Goal: Navigation & Orientation: Find specific page/section

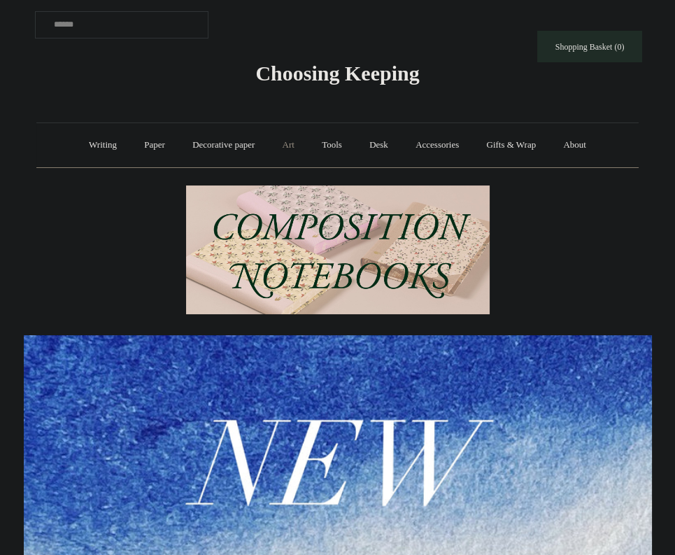
click at [297, 151] on link "Art +" at bounding box center [288, 145] width 37 height 37
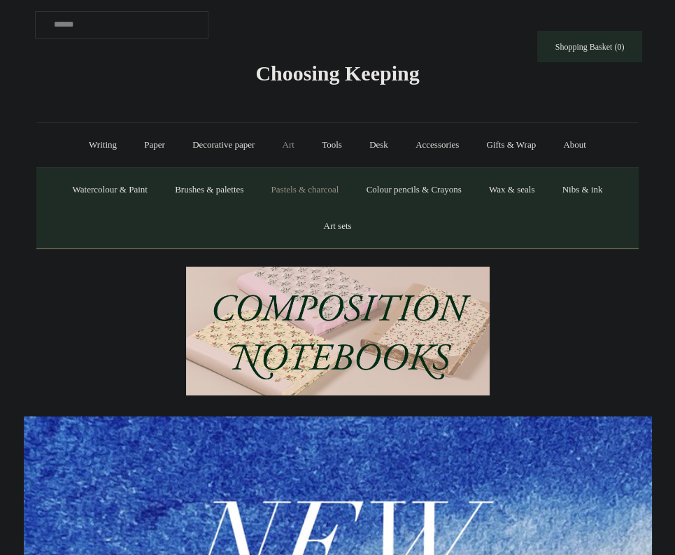
click at [311, 192] on link "Pastels & charcoal" at bounding box center [305, 189] width 93 height 37
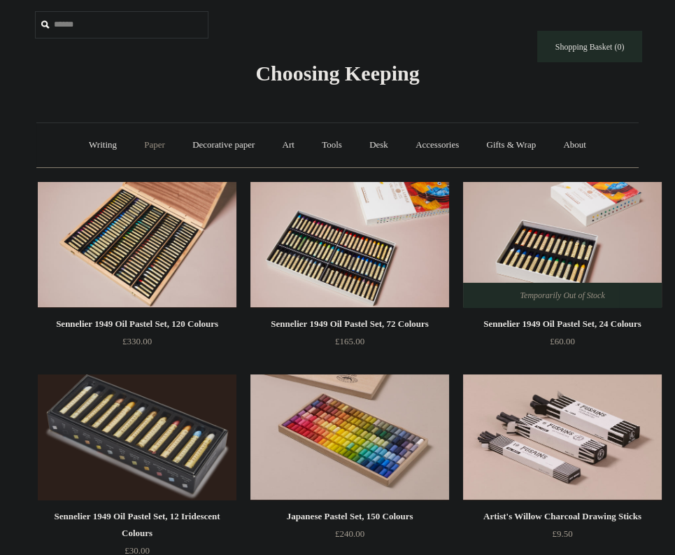
click at [145, 150] on link "Paper +" at bounding box center [155, 145] width 46 height 37
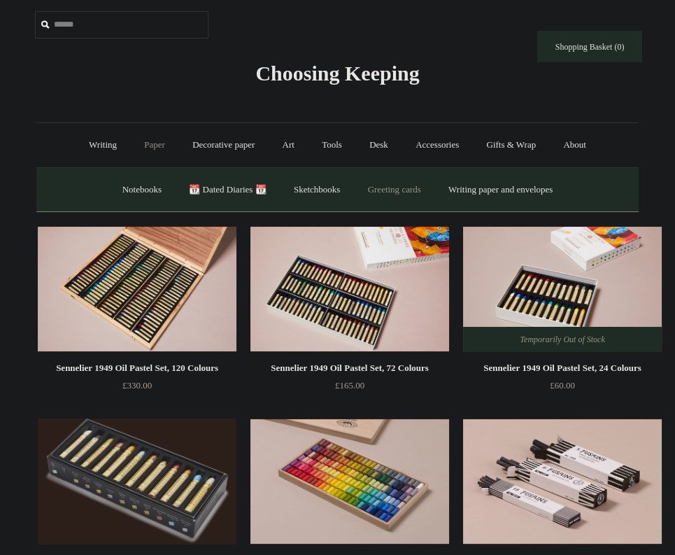
click at [381, 198] on link "Greeting cards +" at bounding box center [394, 189] width 78 height 37
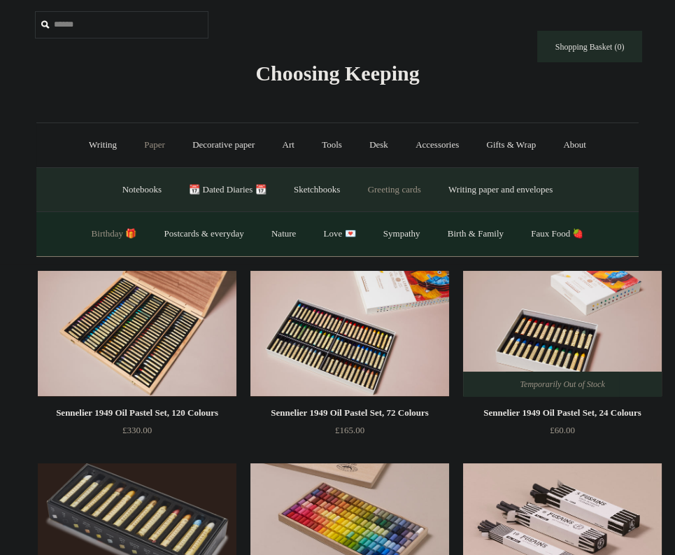
click at [90, 242] on link "Birthday 🎁" at bounding box center [114, 233] width 71 height 37
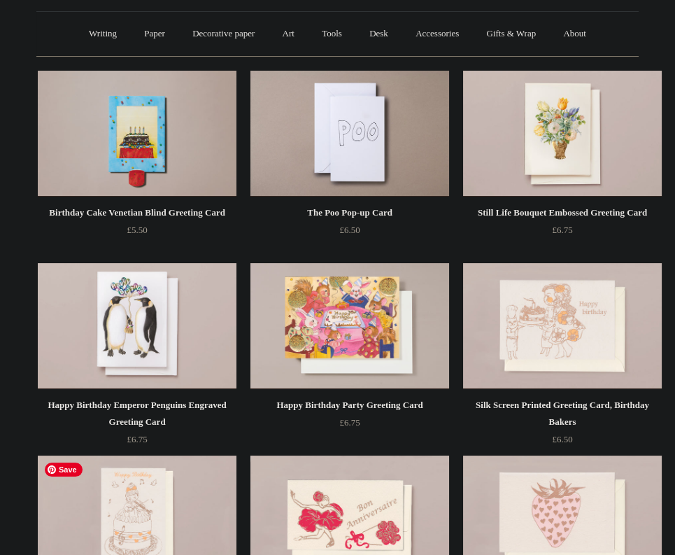
scroll to position [75, 0]
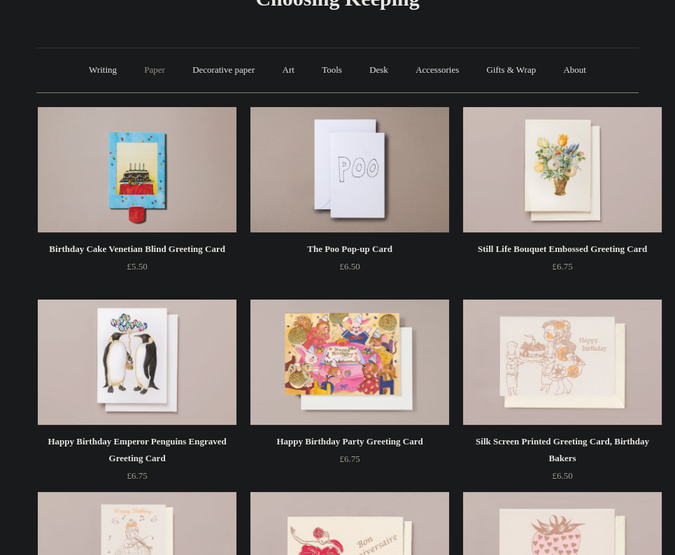
click at [157, 64] on link "Paper +" at bounding box center [155, 70] width 46 height 37
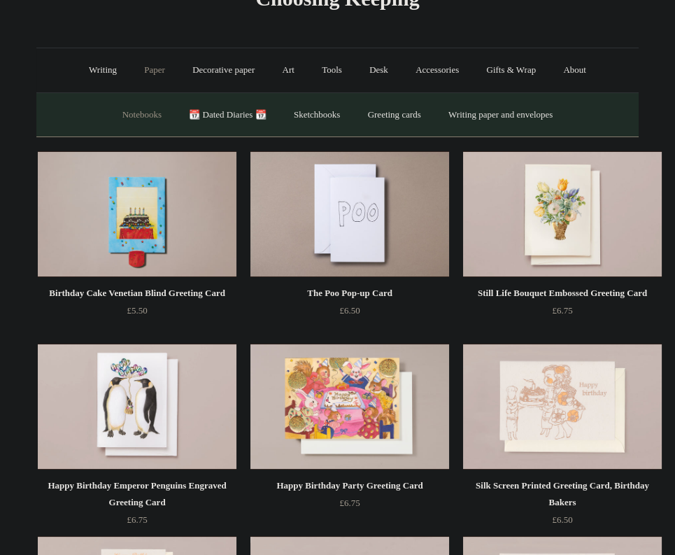
click at [119, 115] on link "Notebooks +" at bounding box center [142, 115] width 64 height 37
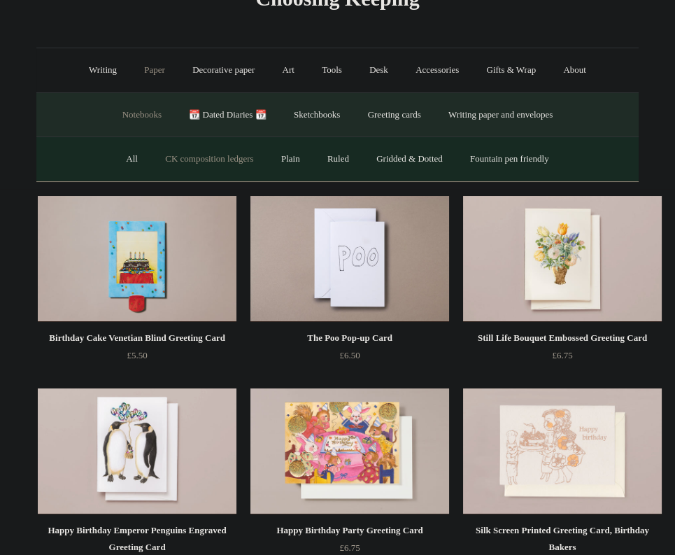
click at [173, 160] on link "CK composition ledgers" at bounding box center [208, 159] width 113 height 37
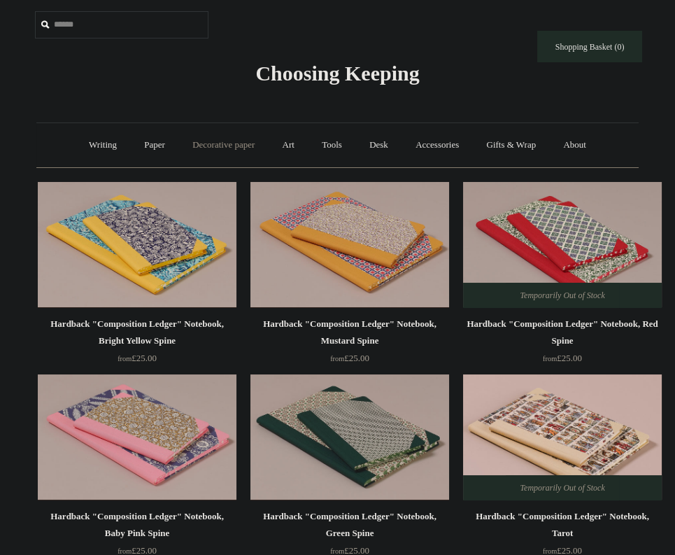
click at [201, 142] on link "Decorative paper +" at bounding box center [223, 145] width 87 height 37
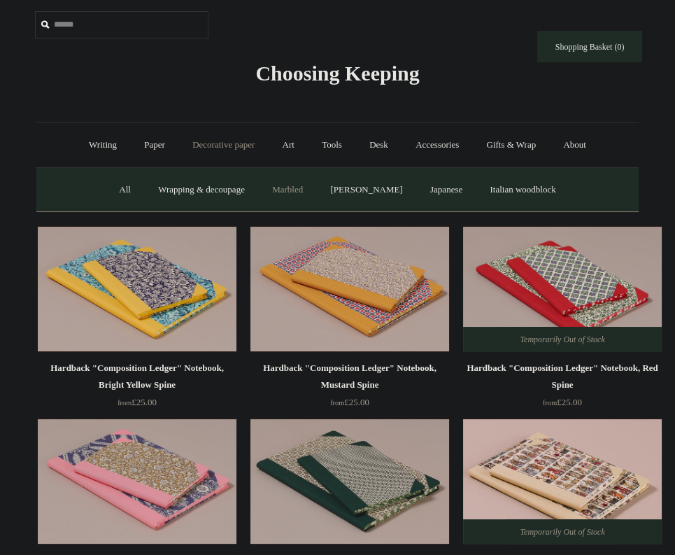
click at [297, 188] on link "Marbled" at bounding box center [288, 189] width 56 height 37
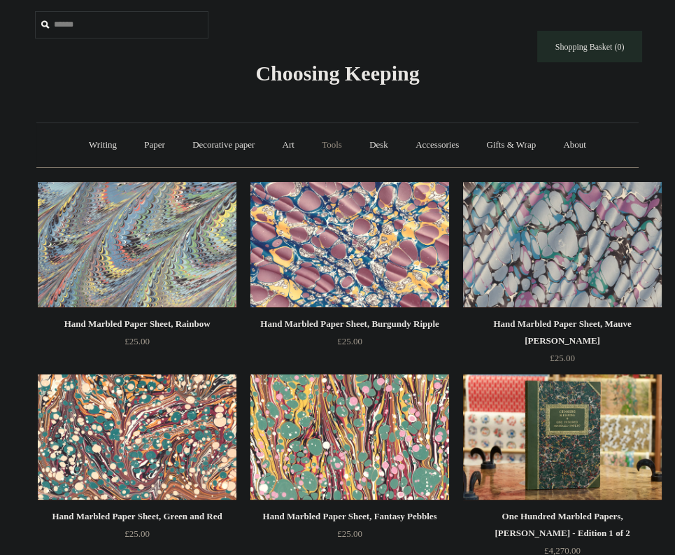
click at [340, 148] on link "Tools +" at bounding box center [331, 145] width 45 height 37
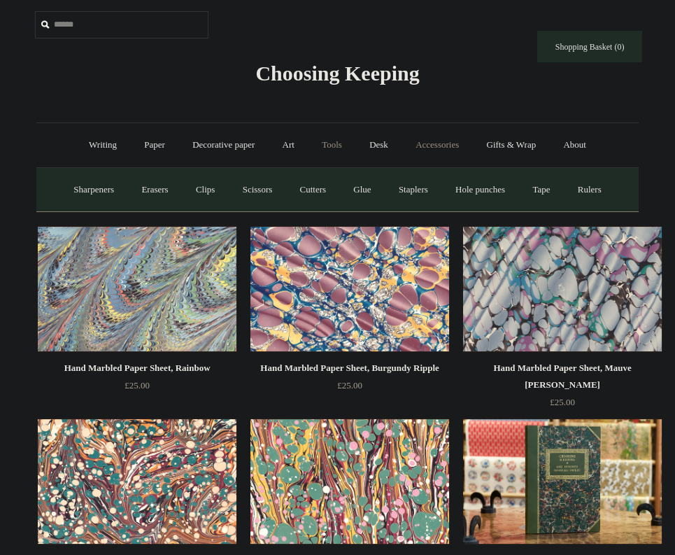
drag, startPoint x: 425, startPoint y: 148, endPoint x: 411, endPoint y: 148, distance: 14.7
click at [411, 148] on link "Accessories +" at bounding box center [437, 145] width 69 height 37
click at [138, 186] on link "Personal Accessories +" at bounding box center [99, 189] width 101 height 37
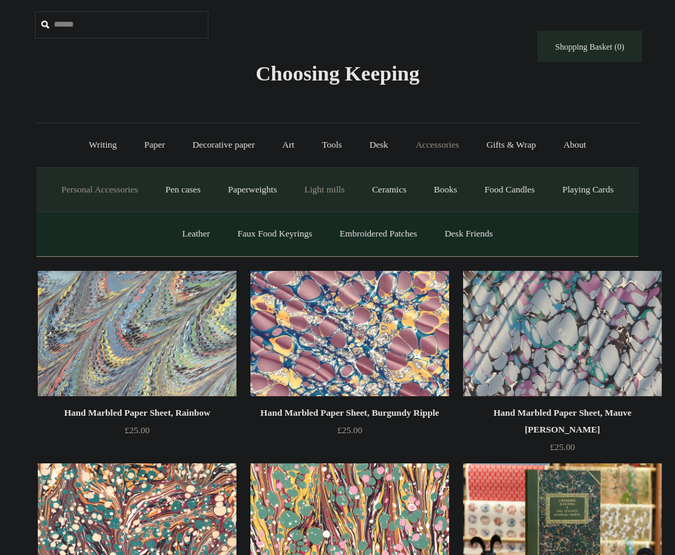
click at [357, 187] on link "Light mills" at bounding box center [324, 189] width 65 height 37
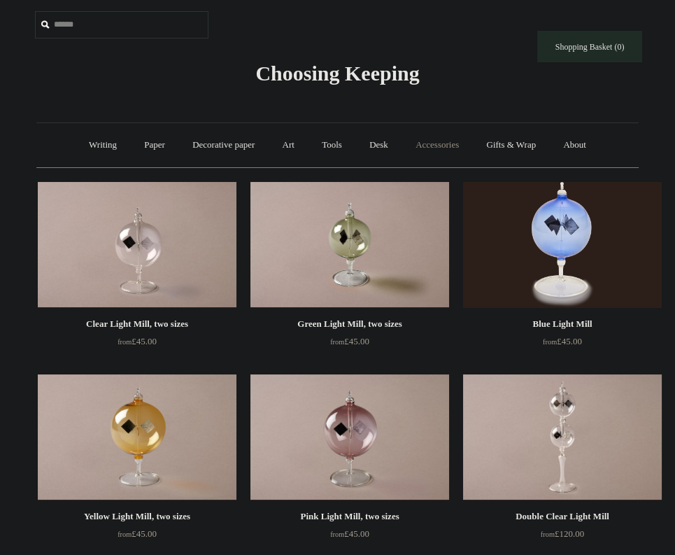
click at [419, 148] on link "Accessories +" at bounding box center [437, 145] width 69 height 37
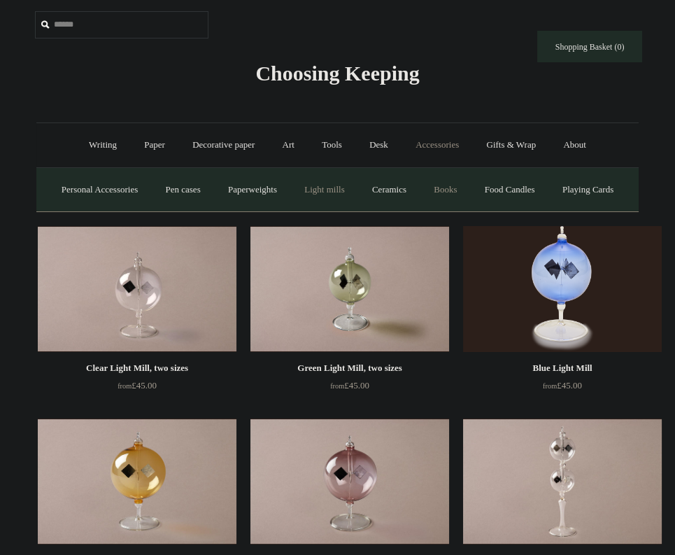
click at [469, 192] on link "Books" at bounding box center [445, 189] width 48 height 37
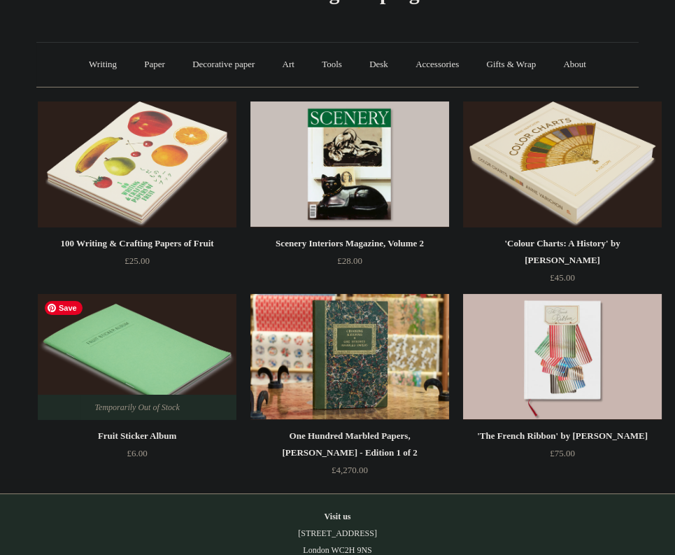
scroll to position [74, 0]
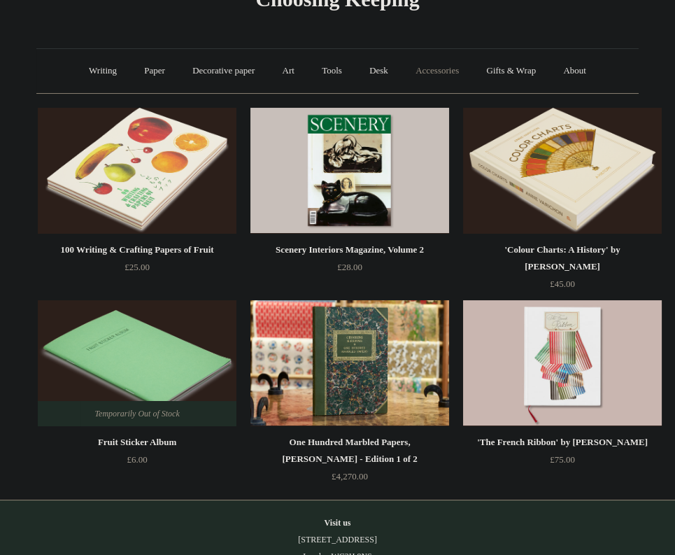
click at [448, 66] on link "Accessories +" at bounding box center [437, 70] width 69 height 37
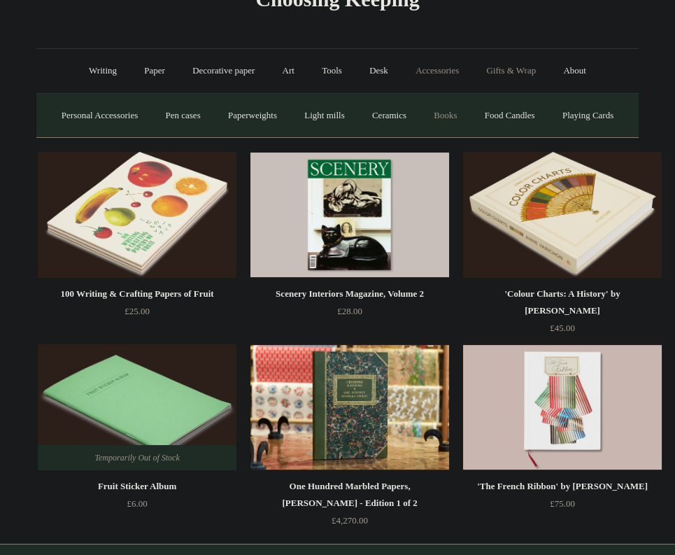
click at [500, 74] on link "Gifts & Wrap +" at bounding box center [511, 70] width 75 height 37
click at [78, 108] on link "Greeting cards +" at bounding box center [92, 115] width 78 height 37
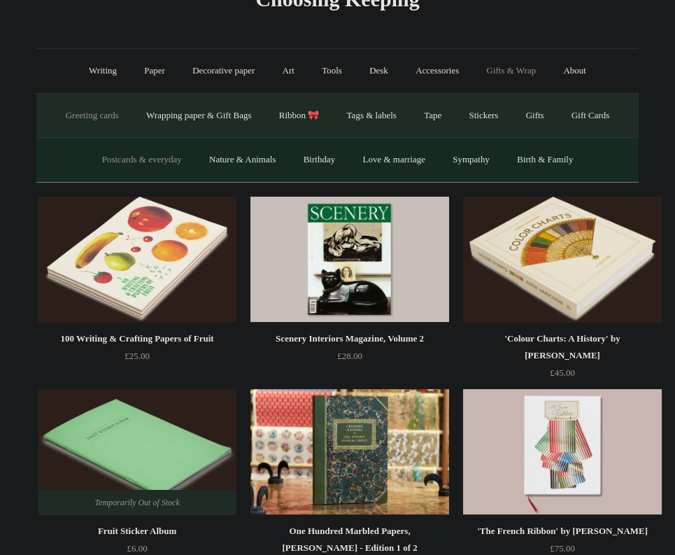
click at [125, 160] on link "Postcards & everyday" at bounding box center [142, 159] width 105 height 37
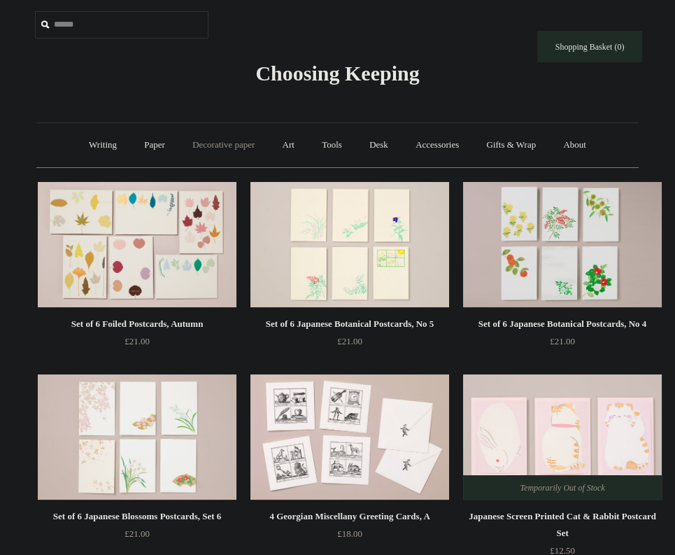
click at [211, 145] on link "Decorative paper +" at bounding box center [223, 145] width 87 height 37
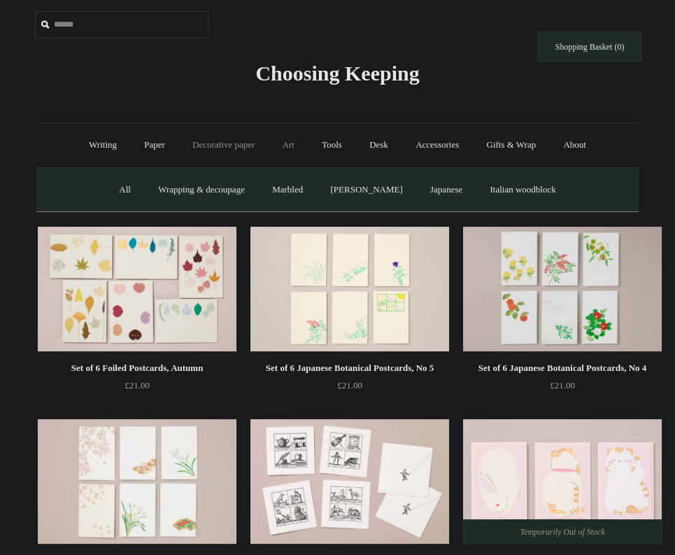
click at [287, 145] on link "Art +" at bounding box center [288, 145] width 37 height 37
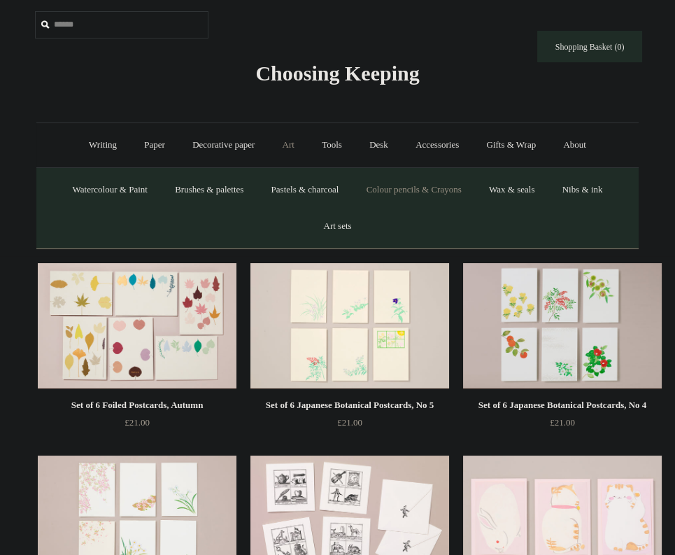
click at [409, 193] on link "Colour pencils & Crayons" at bounding box center [414, 189] width 120 height 37
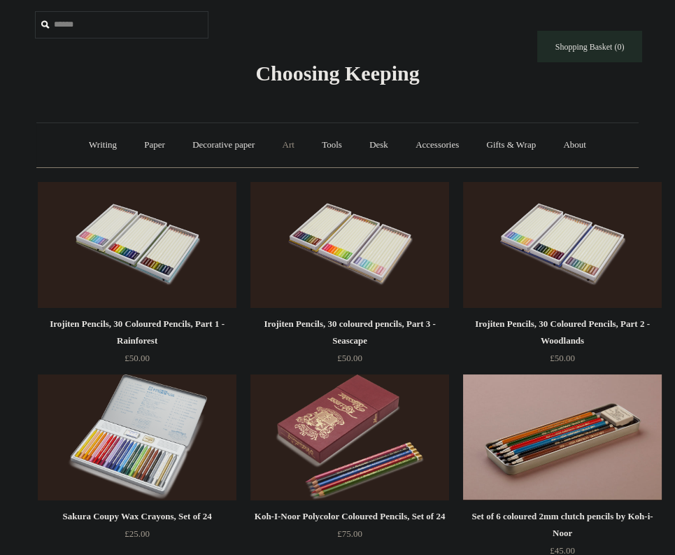
click at [283, 145] on link "Art +" at bounding box center [288, 145] width 37 height 37
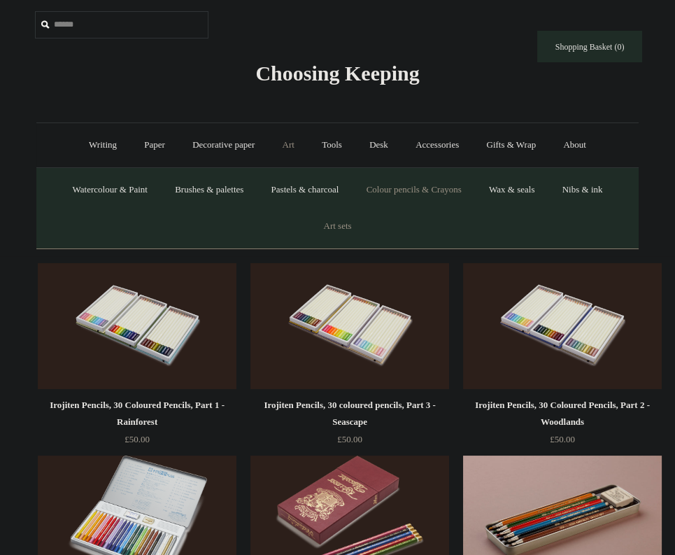
click at [339, 227] on link "Art sets" at bounding box center [337, 226] width 53 height 37
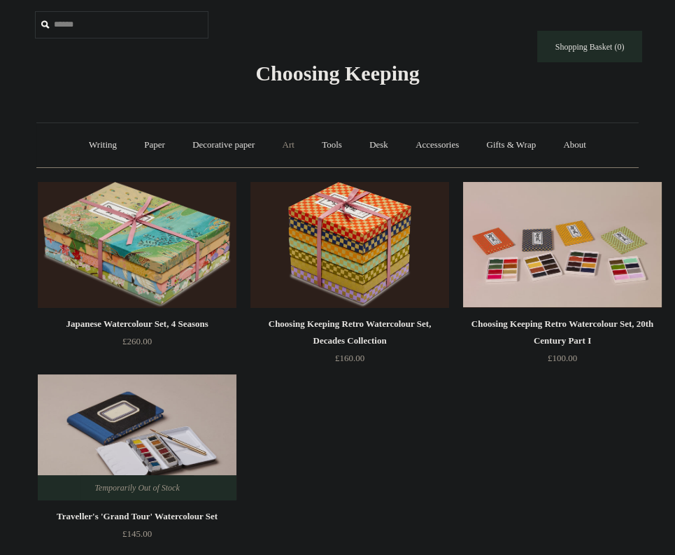
click at [285, 152] on link "Art +" at bounding box center [288, 145] width 37 height 37
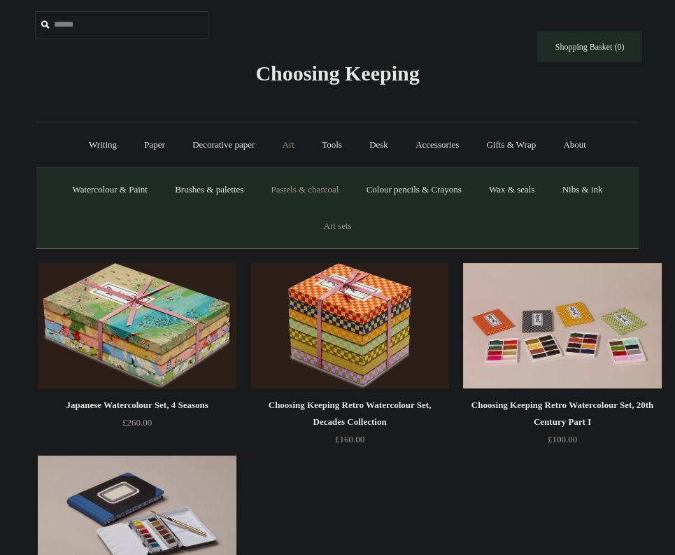
click at [299, 185] on link "Pastels & charcoal" at bounding box center [305, 189] width 93 height 37
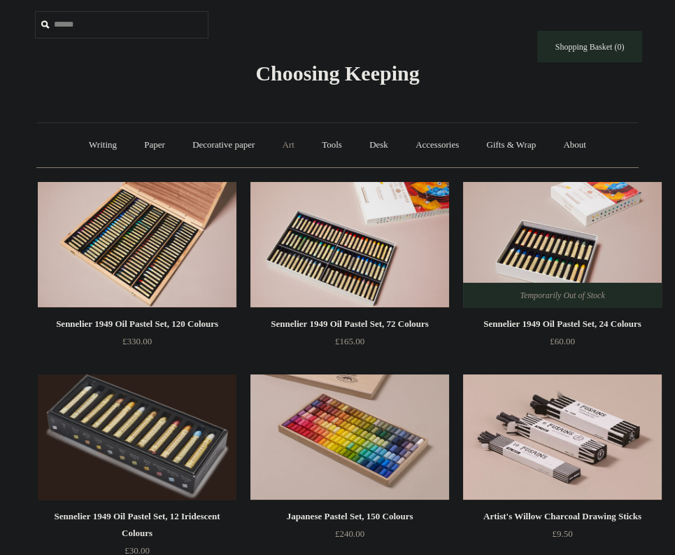
click at [290, 136] on link "Art +" at bounding box center [288, 145] width 37 height 37
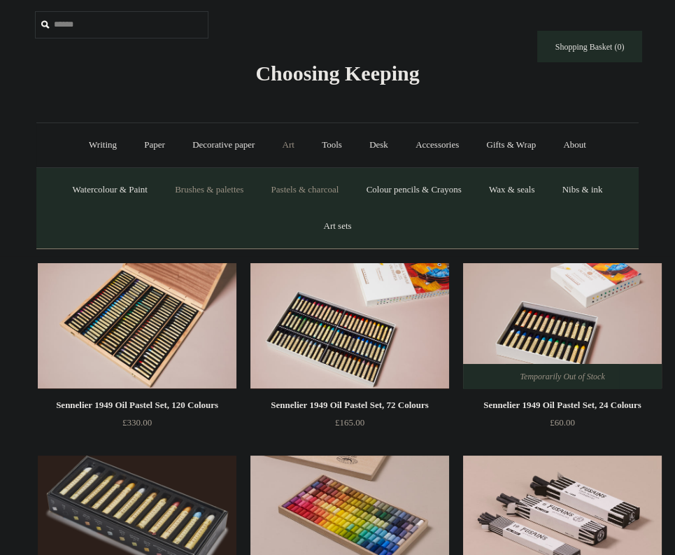
click at [210, 192] on link "Brushes & palettes" at bounding box center [209, 189] width 94 height 37
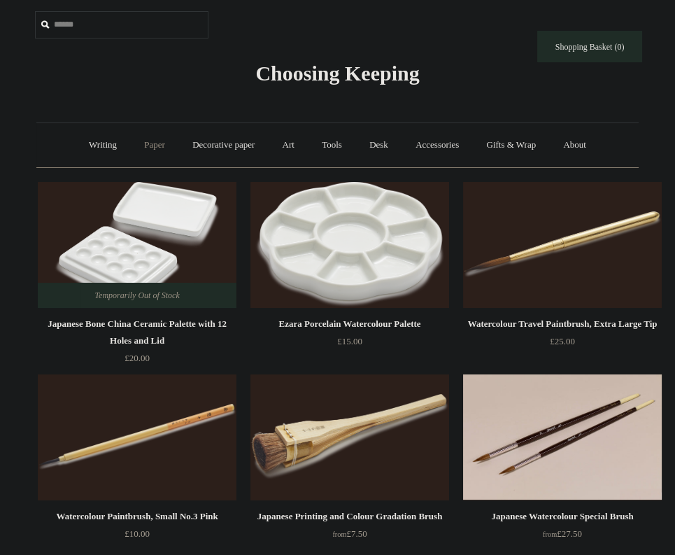
click at [155, 144] on link "Paper +" at bounding box center [155, 145] width 46 height 37
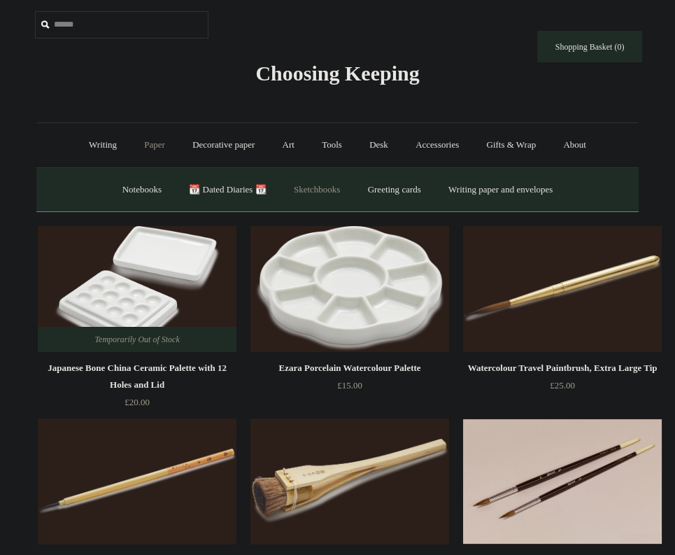
click at [325, 190] on link "Sketchbooks +" at bounding box center [316, 189] width 71 height 37
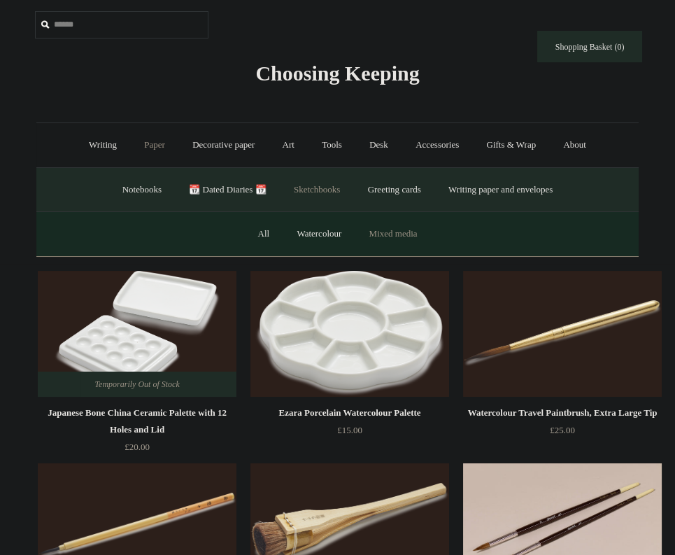
click at [408, 236] on link "Mixed media" at bounding box center [393, 233] width 73 height 37
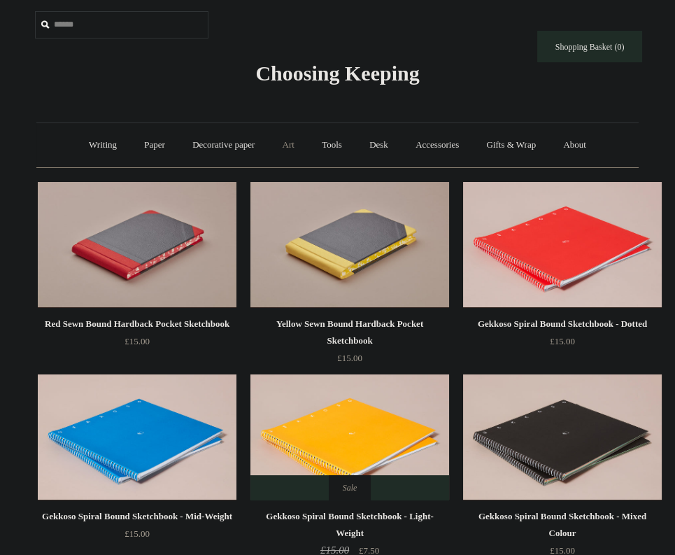
click at [284, 148] on link "Art +" at bounding box center [288, 145] width 37 height 37
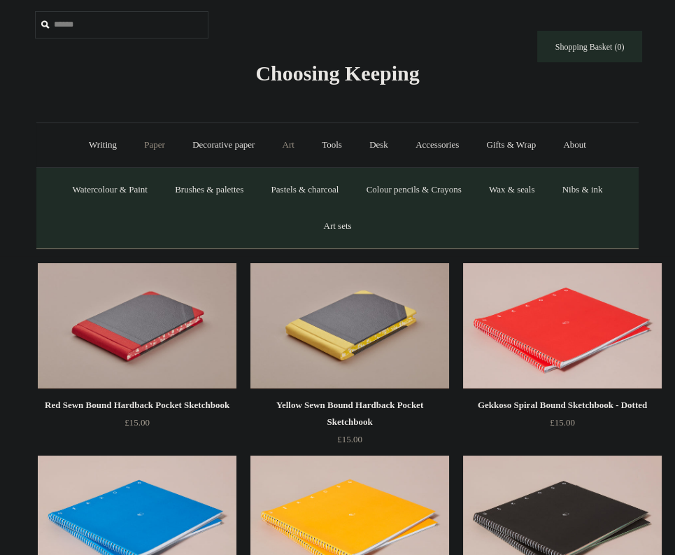
click at [145, 144] on link "Paper +" at bounding box center [155, 145] width 46 height 37
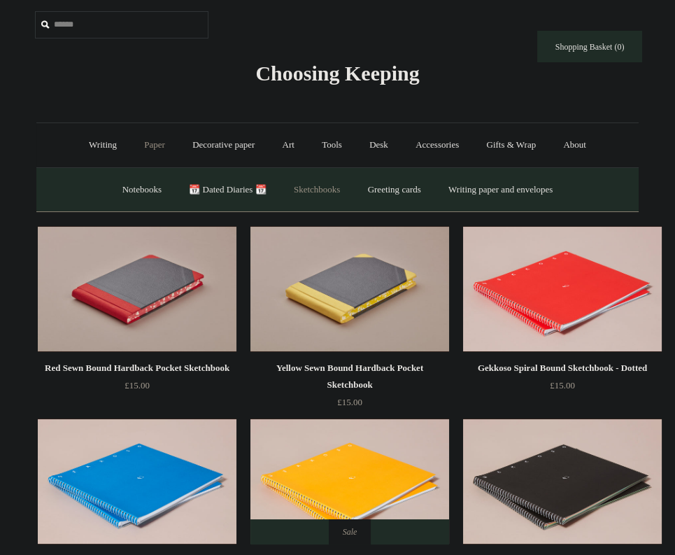
click at [320, 190] on link "Sketchbooks +" at bounding box center [316, 189] width 71 height 37
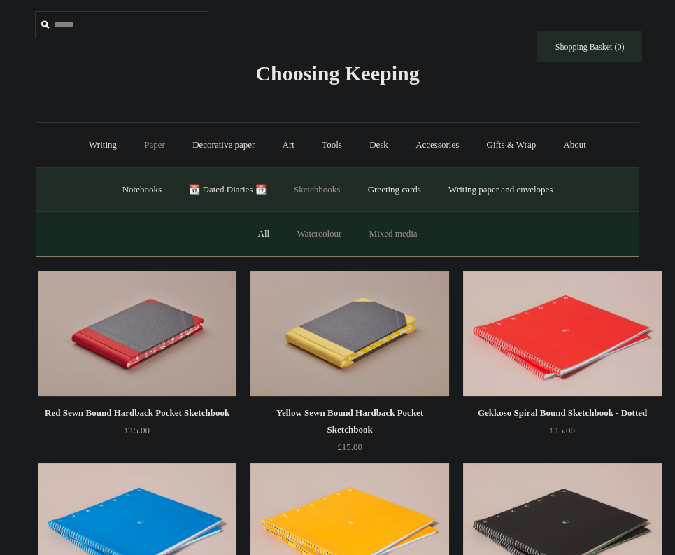
click at [318, 232] on link "Watercolour" at bounding box center [319, 233] width 70 height 37
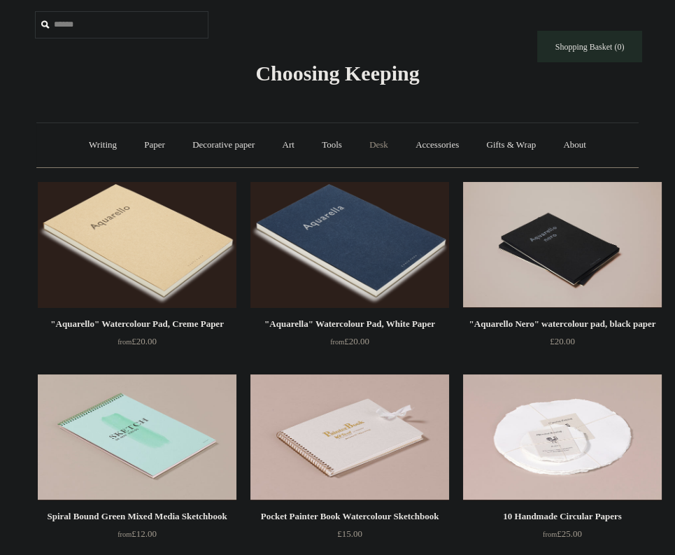
click at [375, 157] on link "Desk +" at bounding box center [379, 145] width 44 height 37
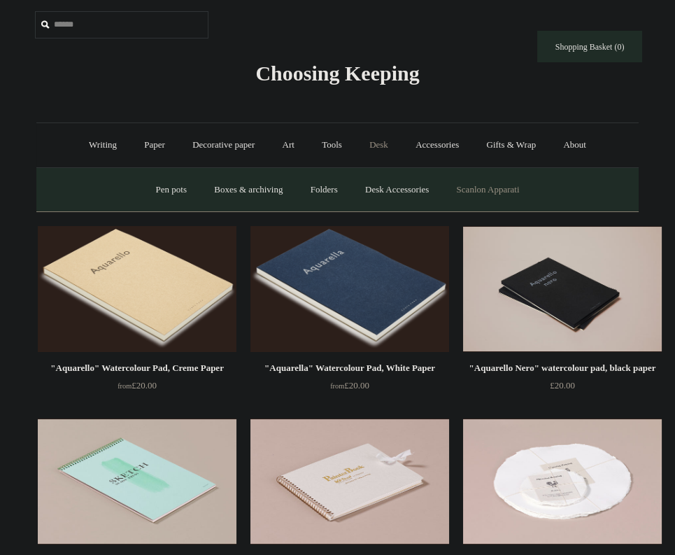
click at [474, 196] on link "Scanlon Apparati" at bounding box center [488, 189] width 88 height 37
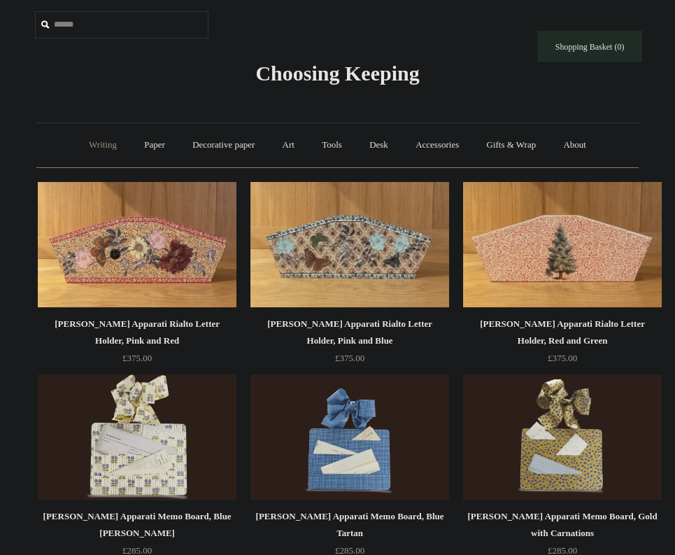
click at [101, 146] on link "Writing +" at bounding box center [102, 145] width 53 height 37
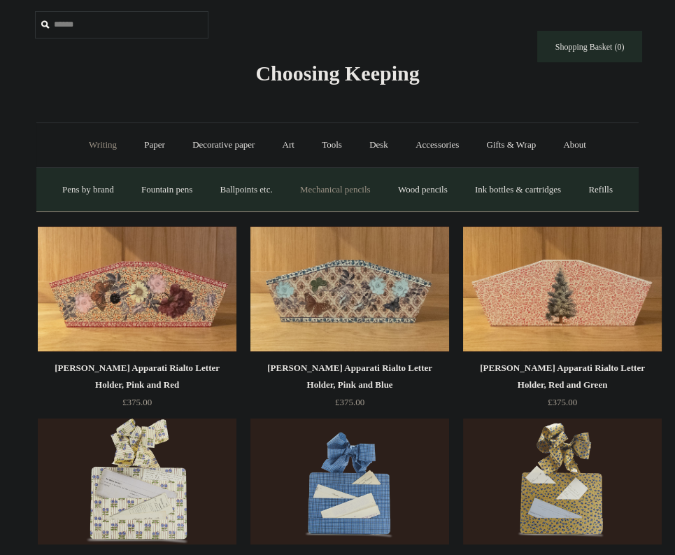
click at [342, 197] on link "Mechanical pencils +" at bounding box center [335, 189] width 96 height 37
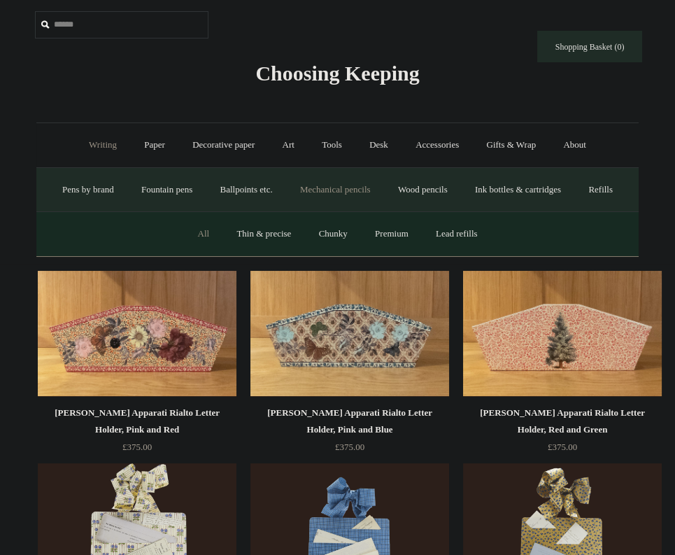
click at [190, 253] on link "All" at bounding box center [203, 233] width 37 height 37
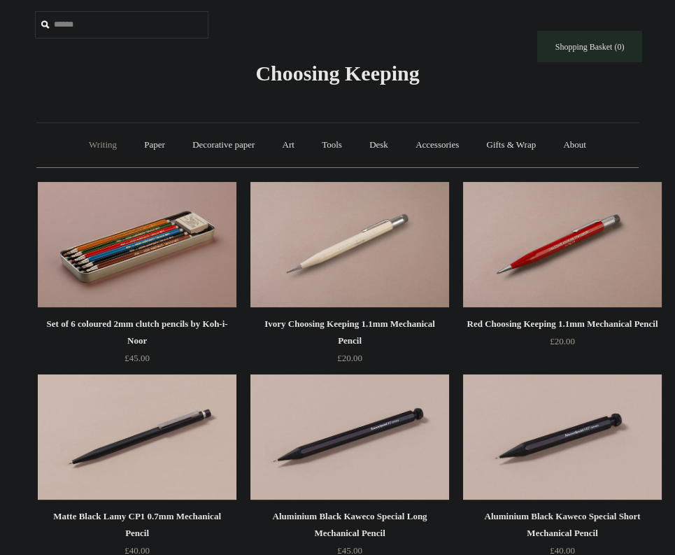
click at [100, 139] on link "Writing +" at bounding box center [102, 145] width 53 height 37
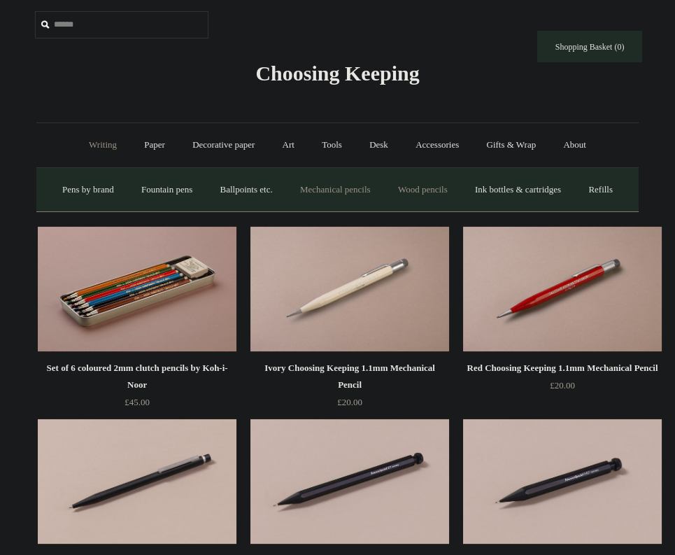
click at [432, 185] on link "Wood pencils +" at bounding box center [422, 189] width 75 height 37
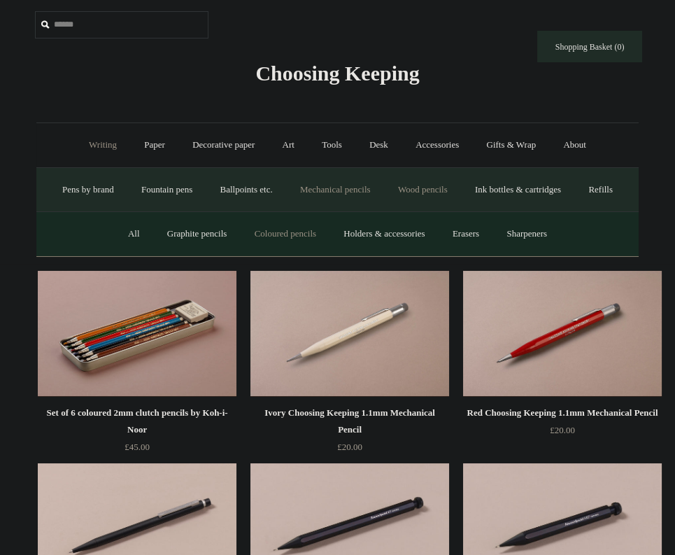
click at [261, 253] on link "Coloured pencils" at bounding box center [285, 233] width 87 height 37
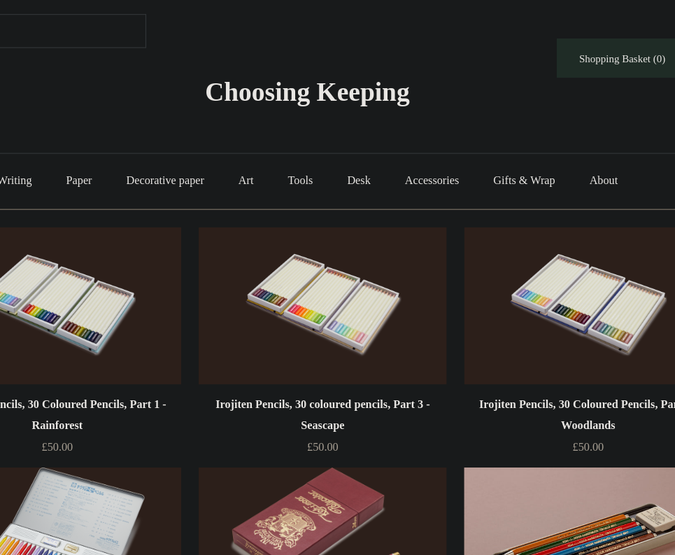
drag, startPoint x: 287, startPoint y: 141, endPoint x: 168, endPoint y: 97, distance: 126.8
click at [168, 97] on body "Menu Choosing Keeping * Shipping Information Shopping Basket (0) * ⤺ +" at bounding box center [337, 492] width 675 height 985
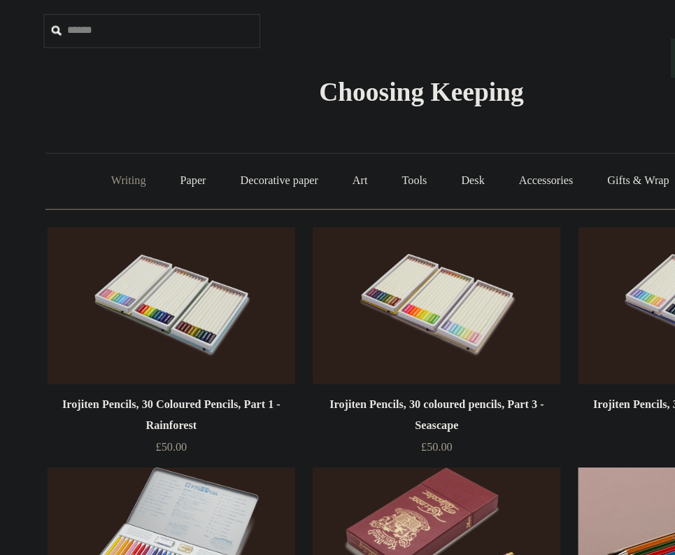
click at [108, 140] on link "Writing +" at bounding box center [102, 145] width 53 height 37
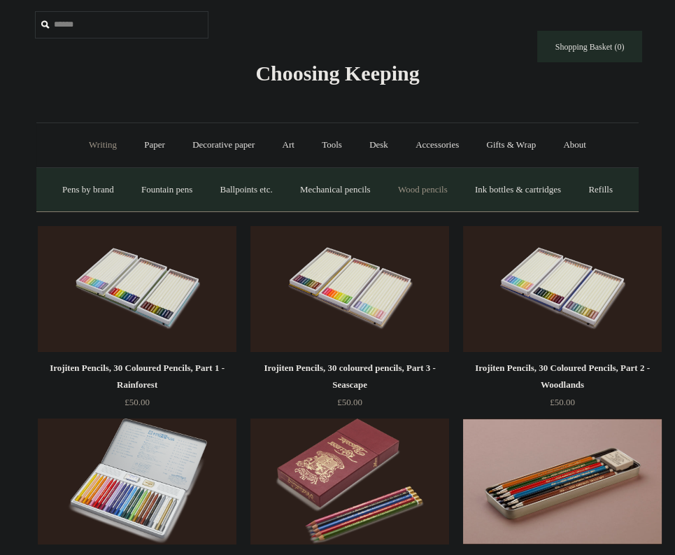
click at [434, 187] on link "Wood pencils +" at bounding box center [422, 189] width 75 height 37
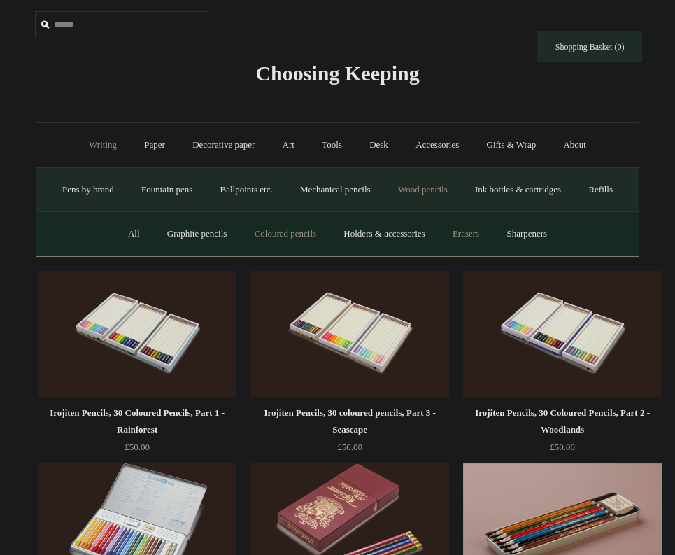
click at [480, 253] on link "Erasers" at bounding box center [466, 233] width 52 height 37
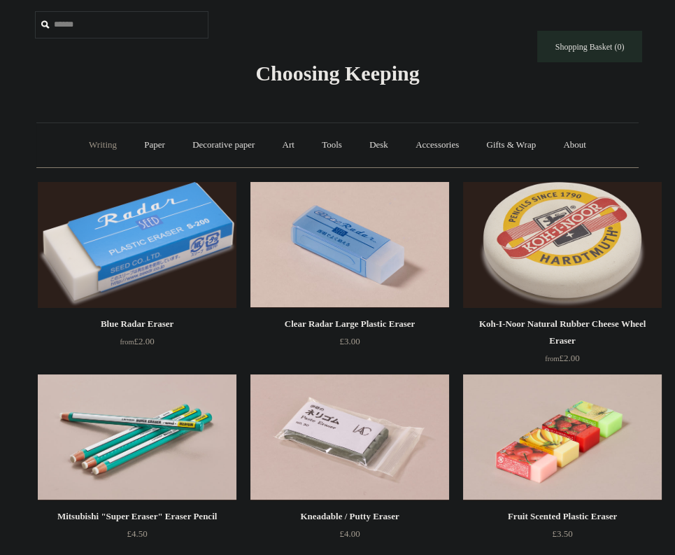
click at [87, 143] on link "Writing +" at bounding box center [102, 145] width 53 height 37
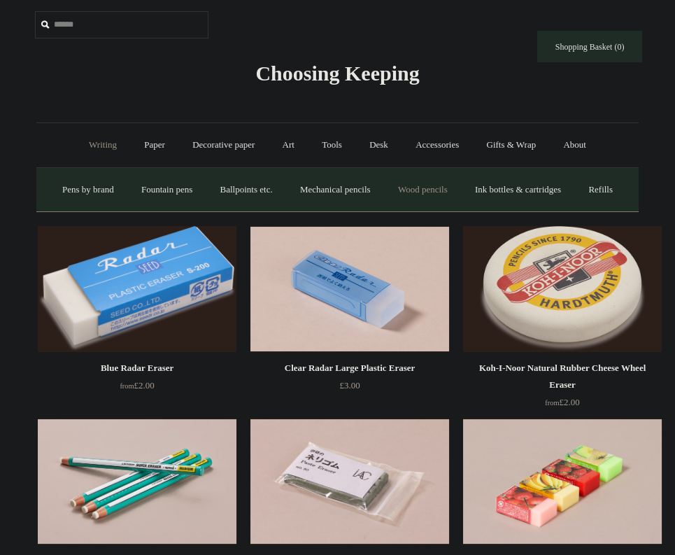
click at [448, 195] on link "Wood pencils +" at bounding box center [422, 189] width 75 height 37
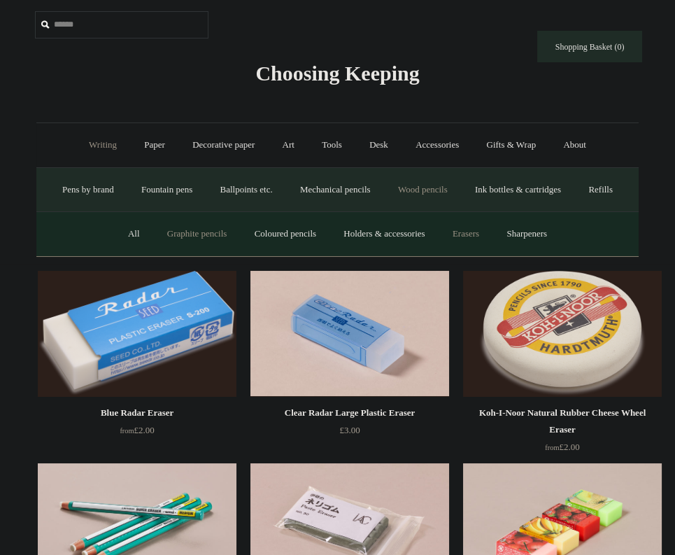
click at [162, 253] on link "Graphite pencils" at bounding box center [197, 233] width 85 height 37
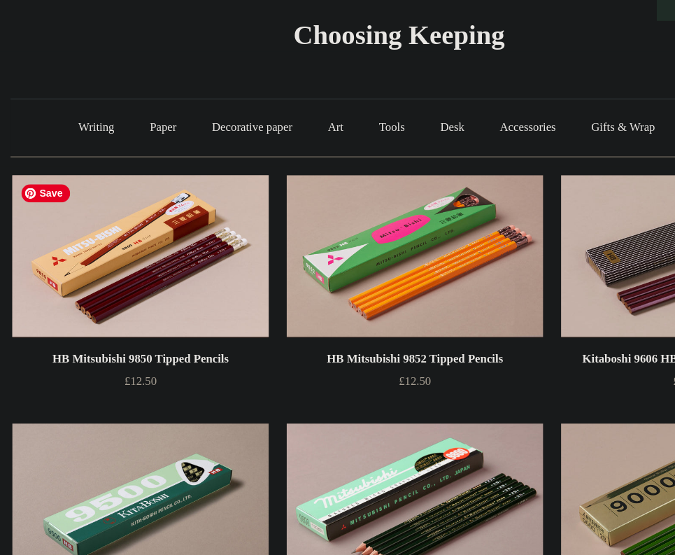
scroll to position [3, 0]
